Goal: Task Accomplishment & Management: Manage account settings

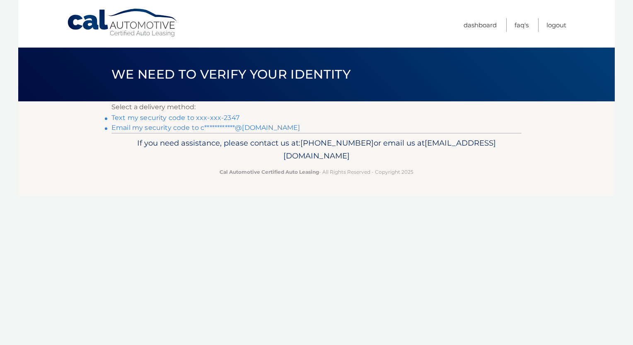
click at [142, 118] on link "Text my security code to xxx-xxx-2347" at bounding box center [175, 118] width 128 height 8
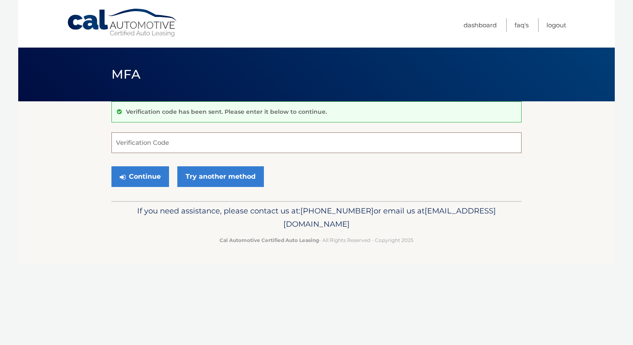
click at [178, 144] on input "Verification Code" at bounding box center [316, 142] width 410 height 21
type input "403761"
click at [154, 178] on button "Continue" at bounding box center [140, 176] width 58 height 21
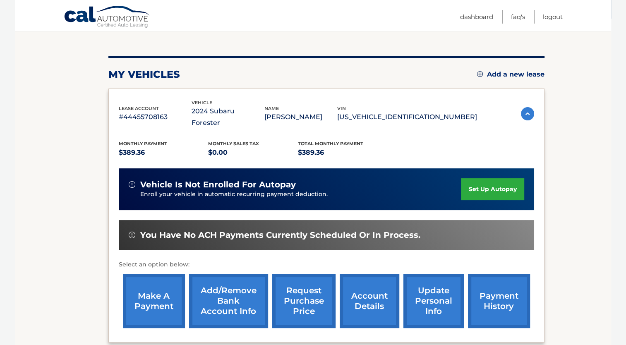
scroll to position [155, 0]
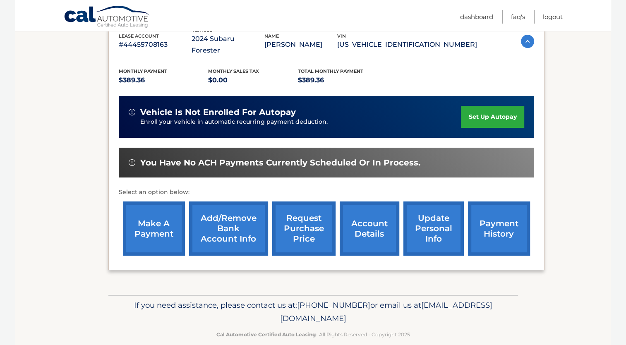
click at [361, 222] on link "account details" at bounding box center [370, 229] width 60 height 54
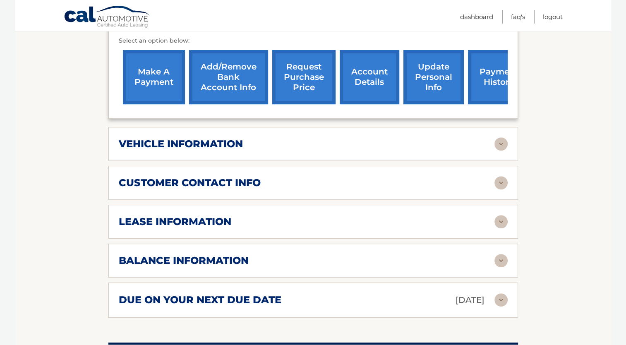
scroll to position [331, 0]
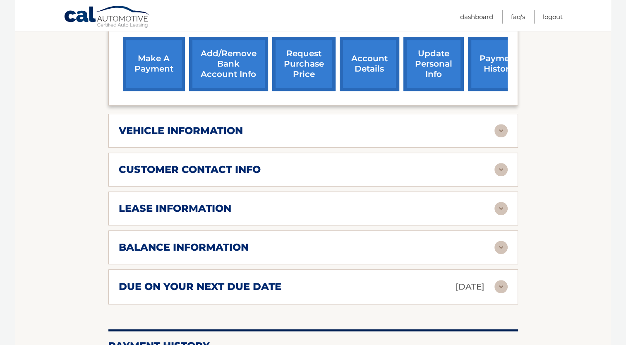
click at [502, 280] on img at bounding box center [501, 286] width 13 height 13
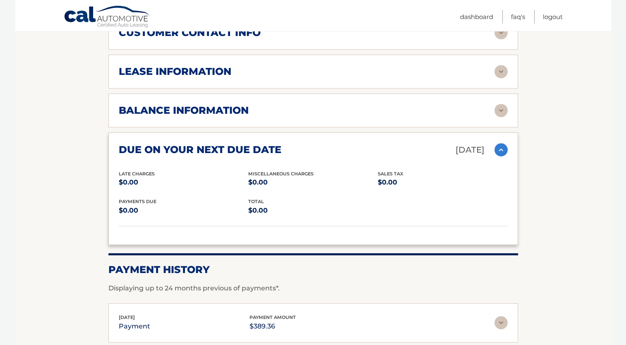
scroll to position [453, 0]
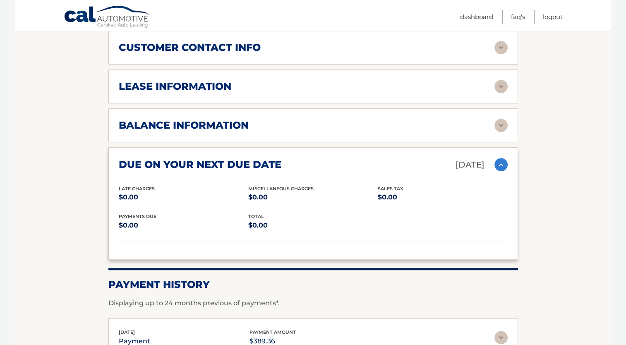
click at [501, 119] on img at bounding box center [501, 125] width 13 height 13
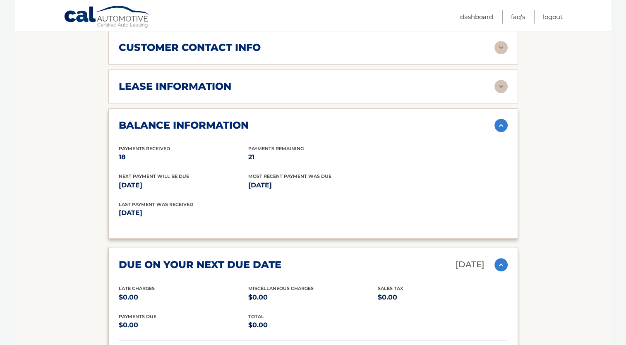
scroll to position [412, 0]
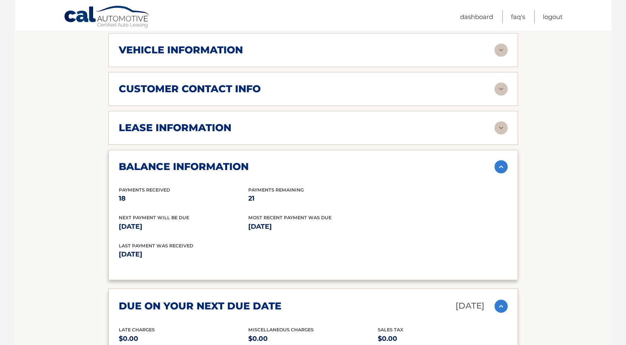
click at [503, 121] on img at bounding box center [501, 127] width 13 height 13
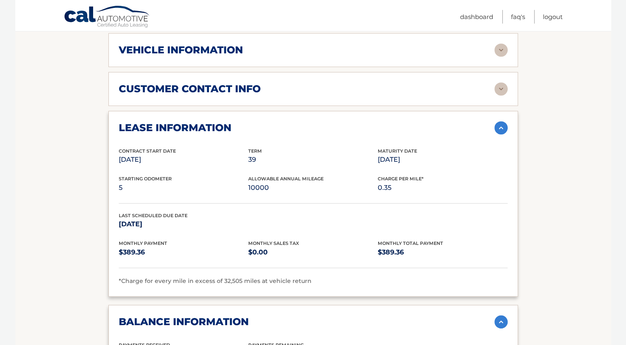
scroll to position [371, 0]
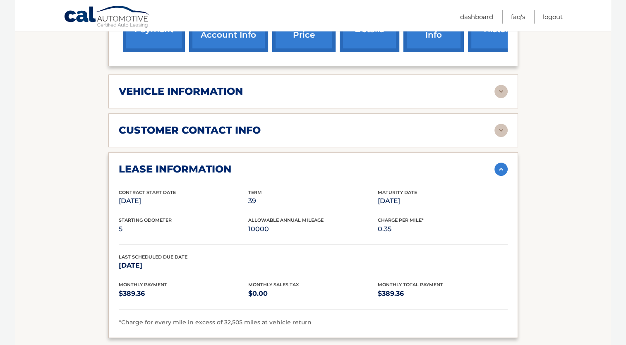
click at [503, 124] on img at bounding box center [501, 130] width 13 height 13
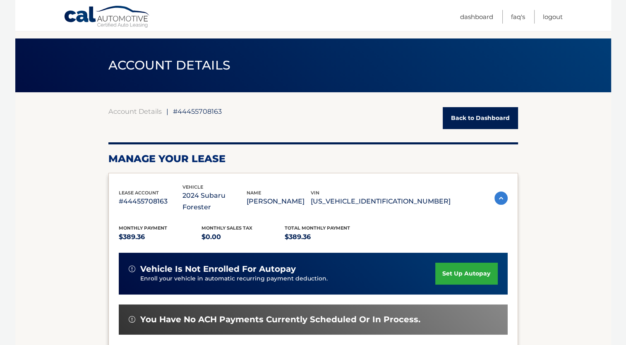
scroll to position [0, 0]
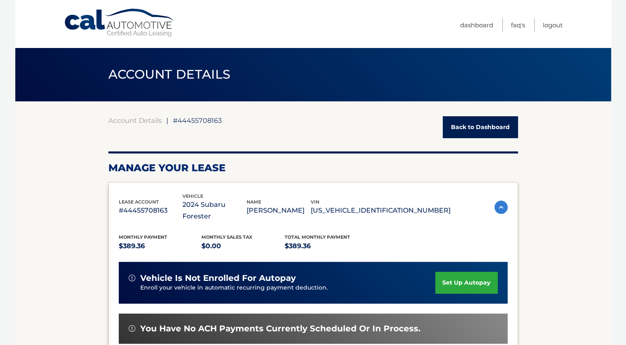
click at [501, 202] on img at bounding box center [501, 207] width 13 height 13
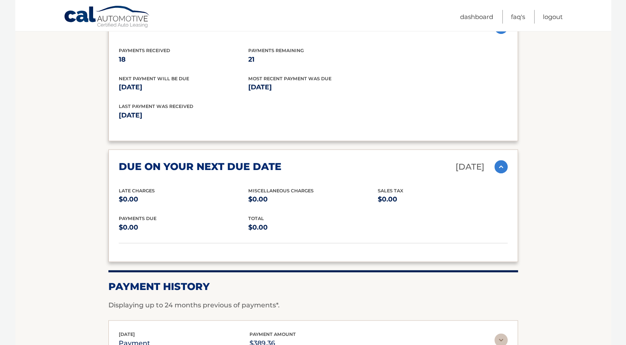
scroll to position [745, 0]
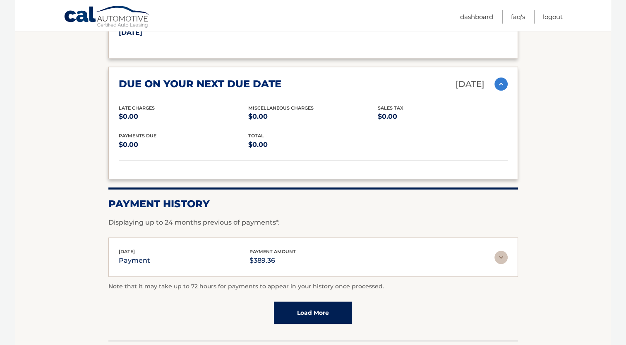
click at [500, 251] on img at bounding box center [501, 257] width 13 height 13
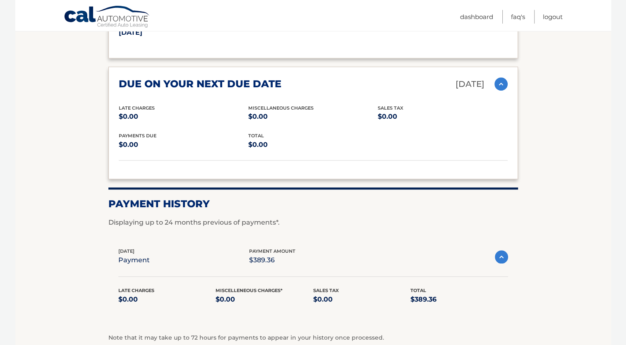
click at [500, 250] on img at bounding box center [501, 256] width 13 height 13
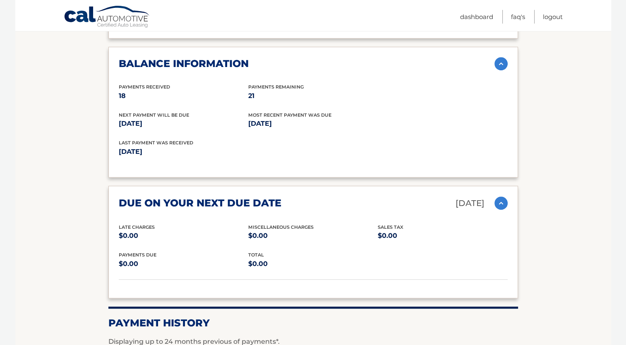
scroll to position [580, 0]
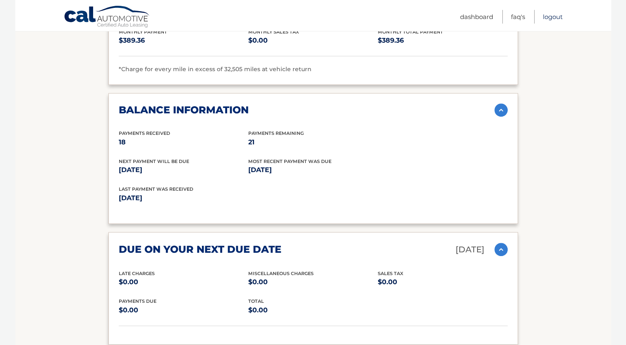
click at [550, 18] on link "Logout" at bounding box center [553, 17] width 20 height 14
